Goal: Find specific page/section: Find specific page/section

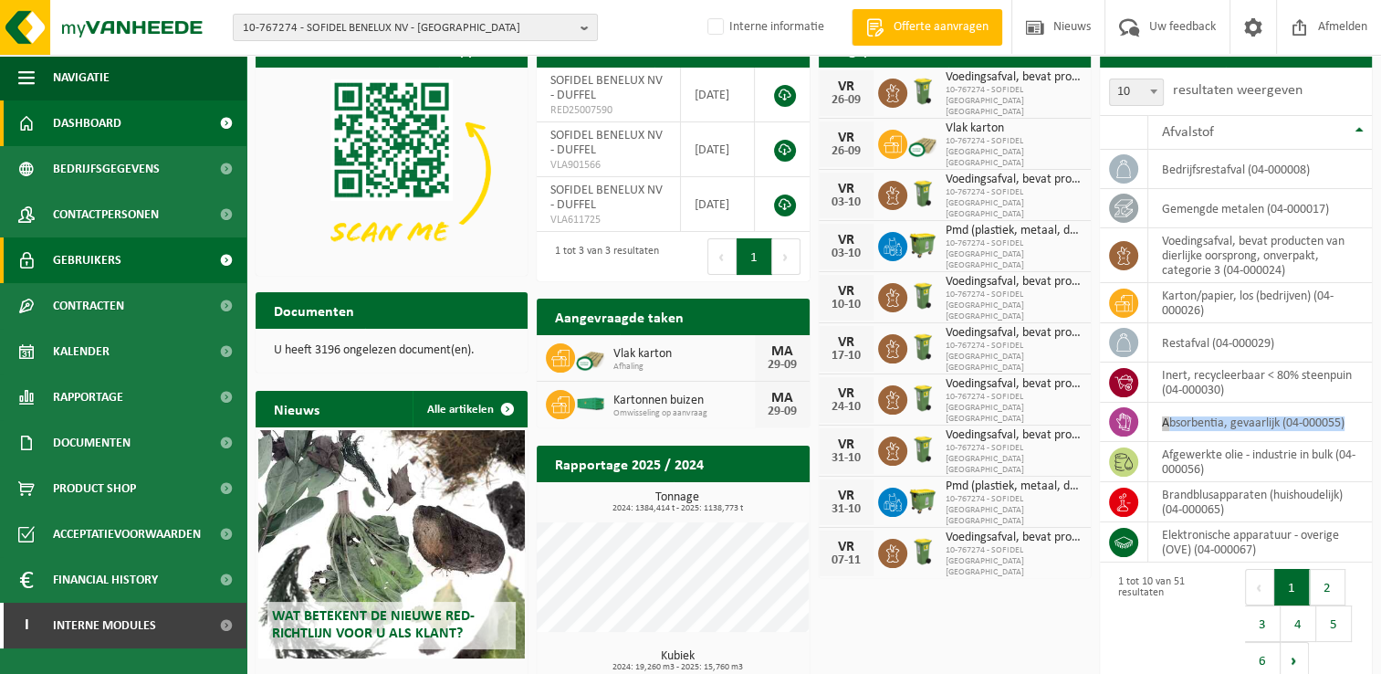
click at [116, 259] on span "Gebruikers" at bounding box center [87, 260] width 68 height 46
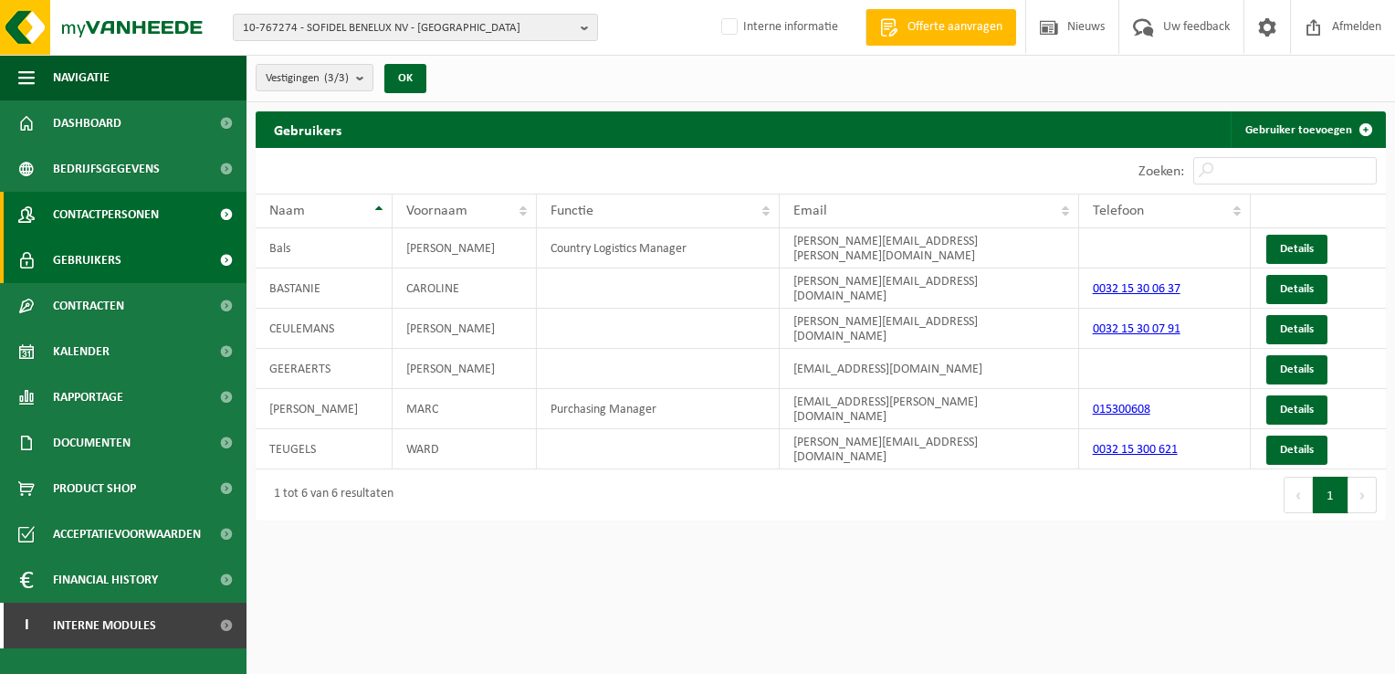
click at [179, 223] on link "Contactpersonen" at bounding box center [123, 215] width 246 height 46
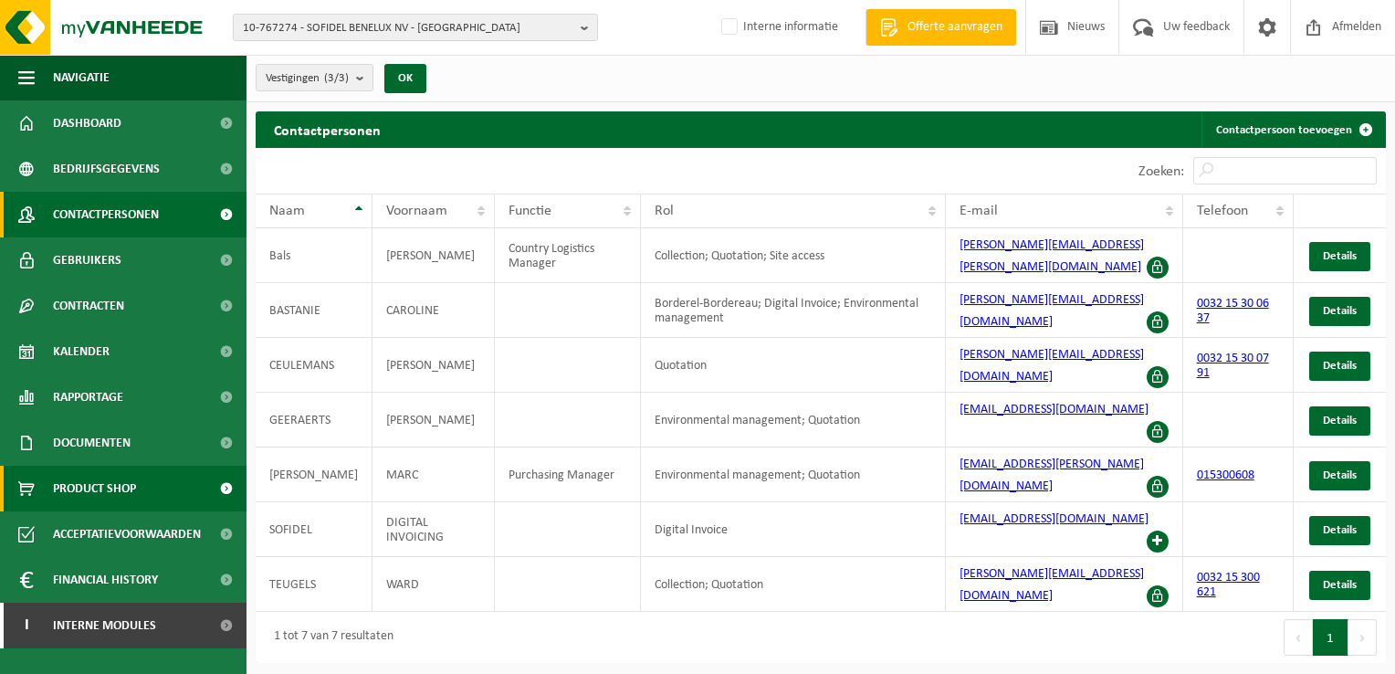
click at [106, 478] on span "Product Shop" at bounding box center [94, 488] width 83 height 46
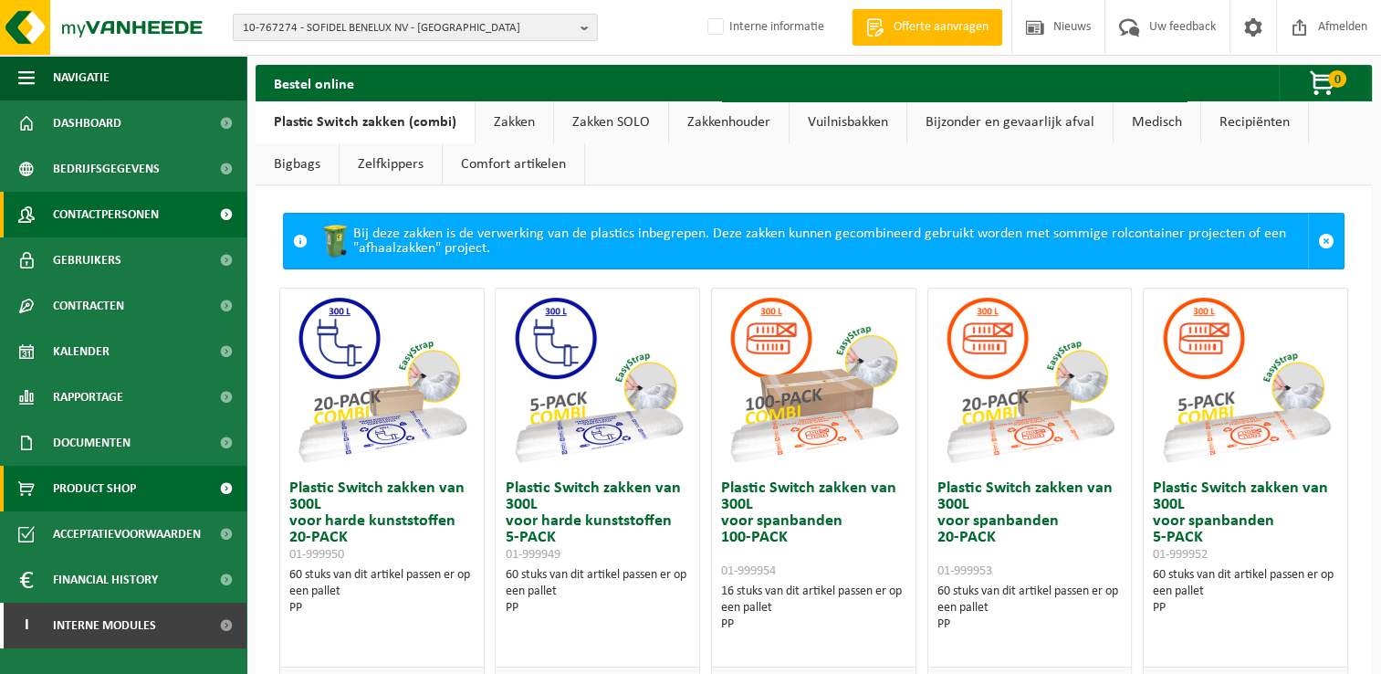
click at [90, 213] on span "Contactpersonen" at bounding box center [106, 215] width 106 height 46
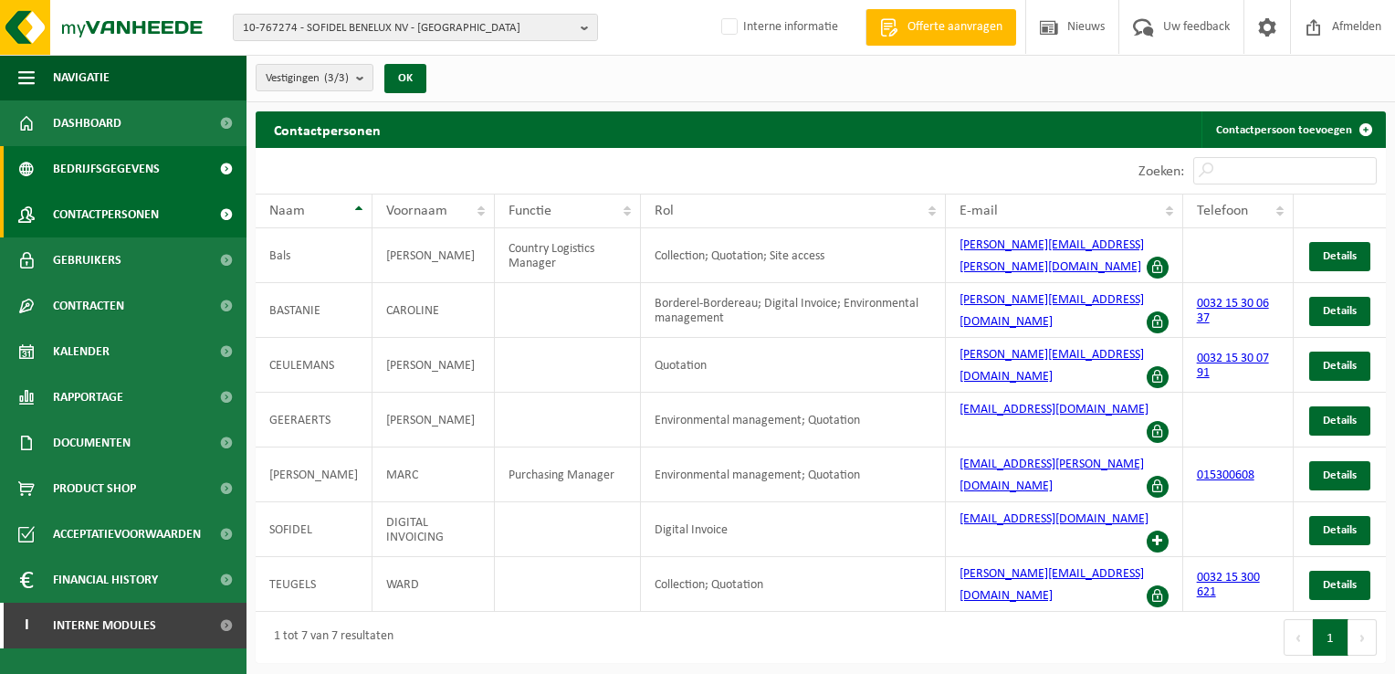
click at [82, 173] on span "Bedrijfsgegevens" at bounding box center [106, 169] width 107 height 46
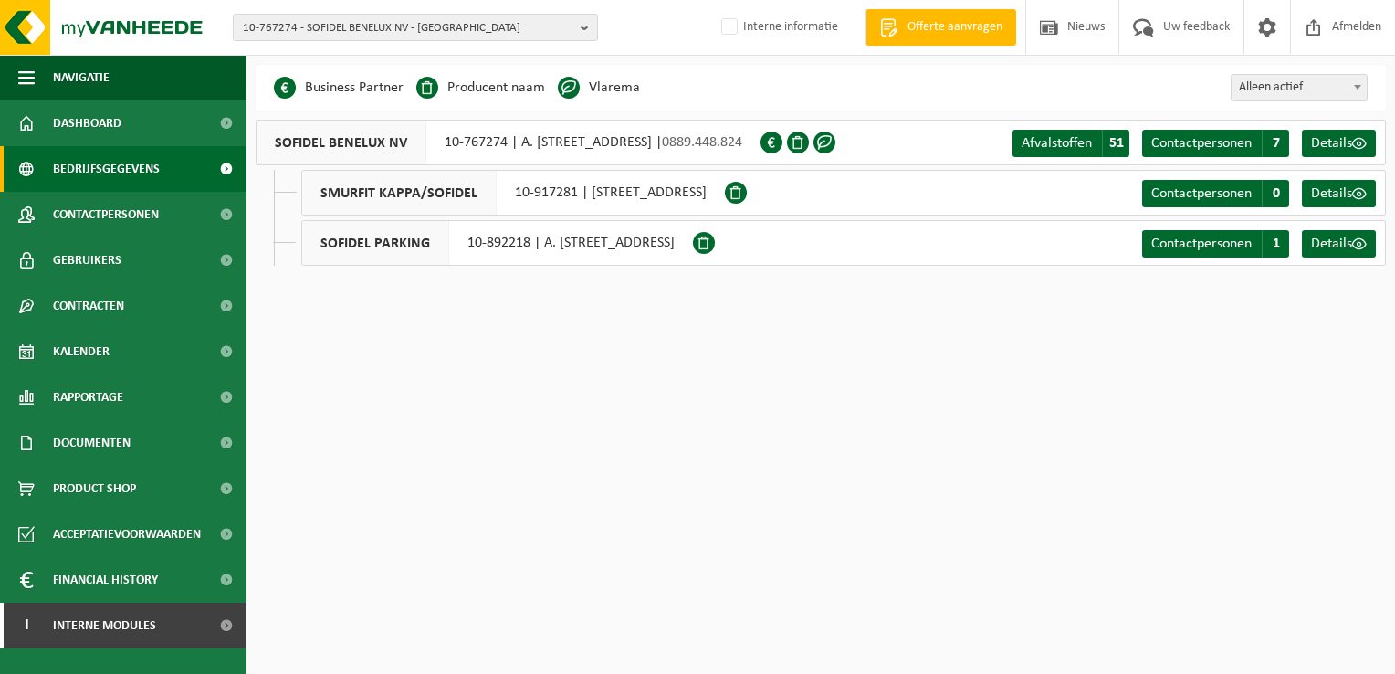
click at [1187, 225] on div "Contactpersonen C 1 Details" at bounding box center [1260, 243] width 247 height 44
click at [1186, 256] on link "Contactpersonen C 1" at bounding box center [1215, 243] width 147 height 27
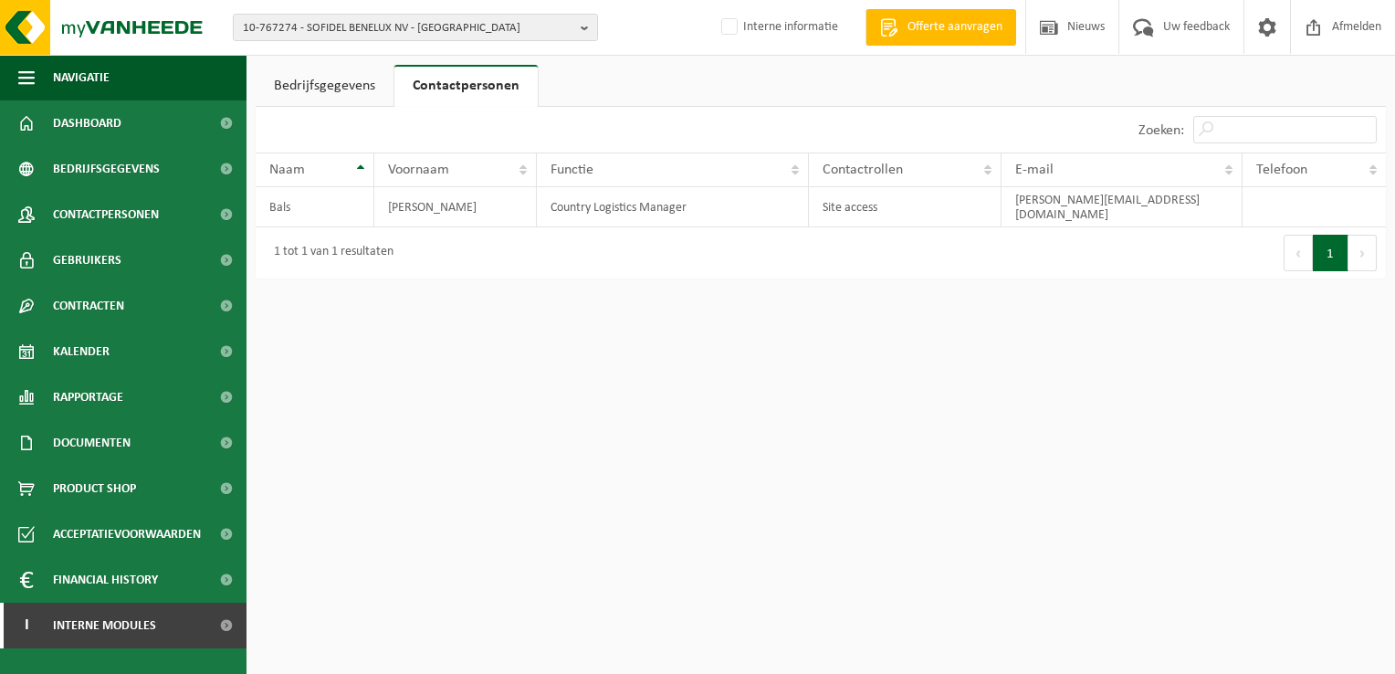
drag, startPoint x: 234, startPoint y: 12, endPoint x: 475, endPoint y: 43, distance: 243.8
click at [475, 43] on div "10-767274 - SOFIDEL [GEOGRAPHIC_DATA] NV - DUFFEL 10-767274 - SOFIDEL [GEOGRAPH…" at bounding box center [697, 28] width 1395 height 56
click at [120, 130] on span "Dashboard" at bounding box center [87, 123] width 68 height 46
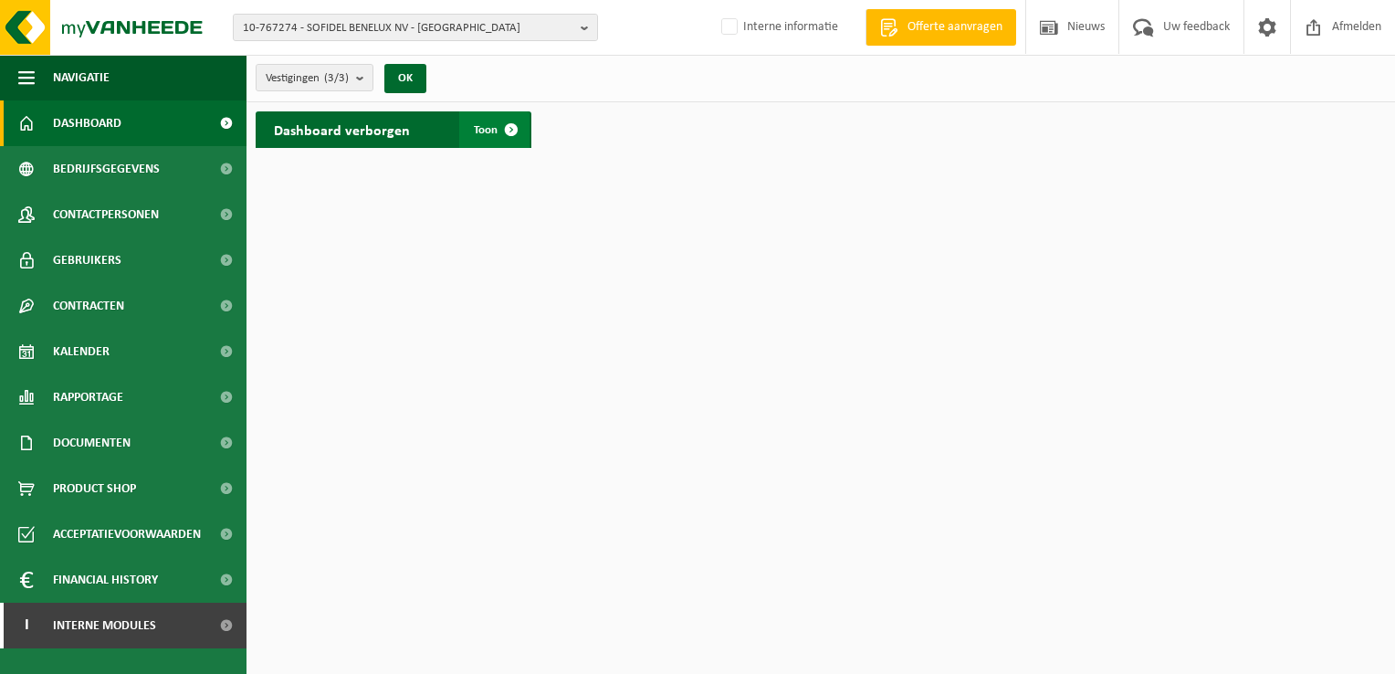
click at [501, 141] on span at bounding box center [511, 129] width 37 height 37
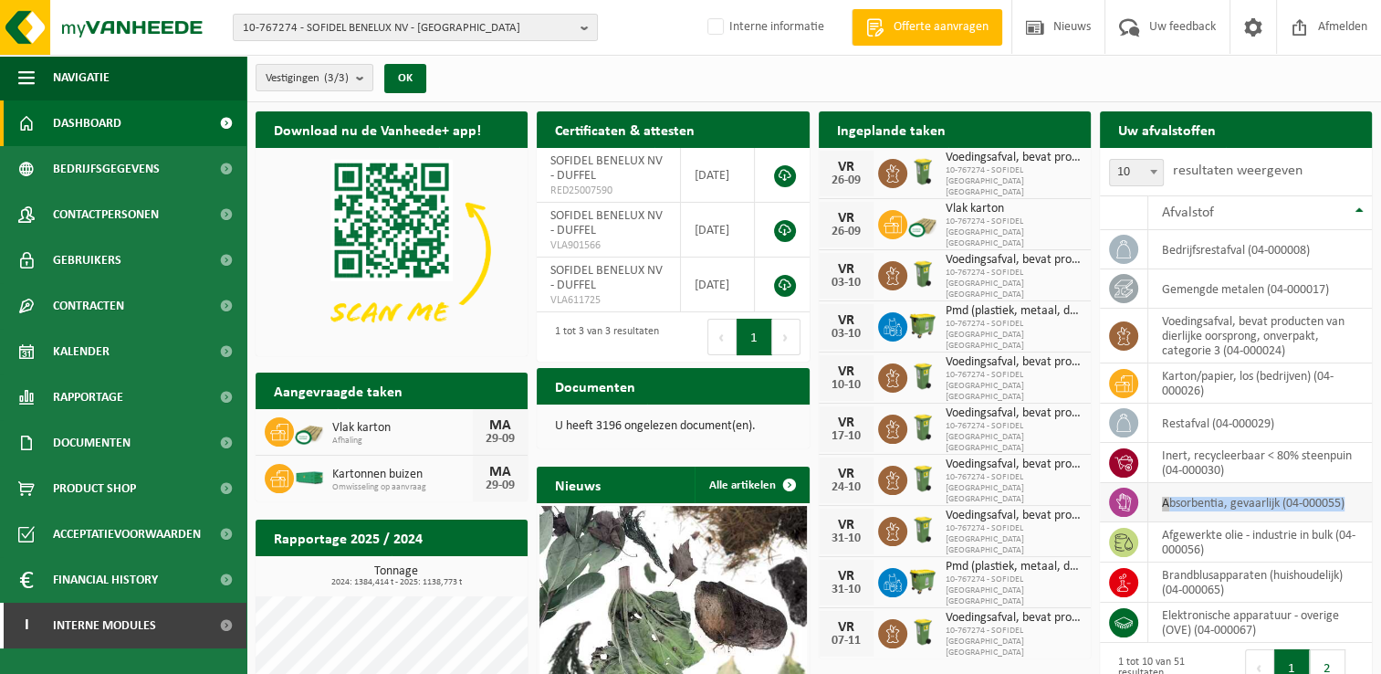
drag, startPoint x: 1352, startPoint y: 502, endPoint x: 1139, endPoint y: 501, distance: 212.7
click at [1139, 501] on tr "absorbentia, gevaarlijk (04-000055)" at bounding box center [1236, 502] width 272 height 39
copy td "absorbentia, gevaarlijk (04-000055)"
